Goal: Task Accomplishment & Management: Manage account settings

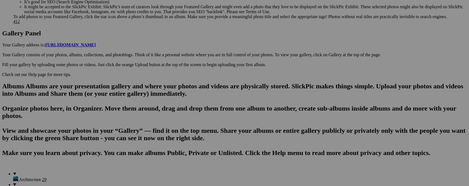
scroll to position [274, 0]
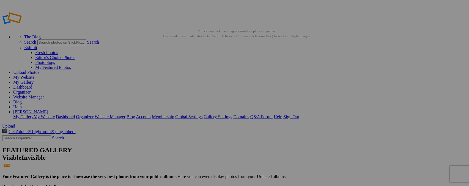
type input "Z"
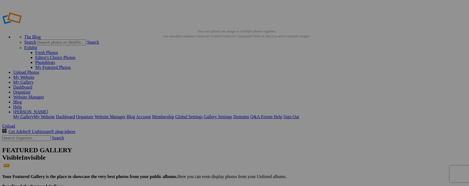
type input "Steller Sea Lion"
